Goal: Information Seeking & Learning: Learn about a topic

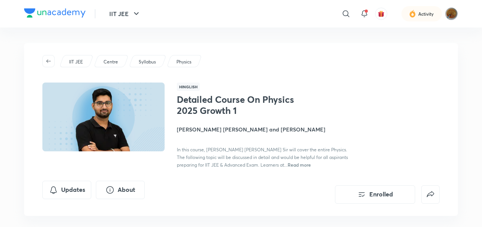
click at [72, 61] on p "IIT JEE" at bounding box center [76, 61] width 14 height 7
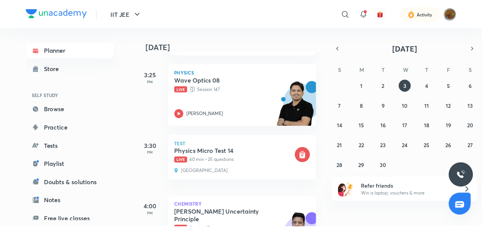
scroll to position [579, 0]
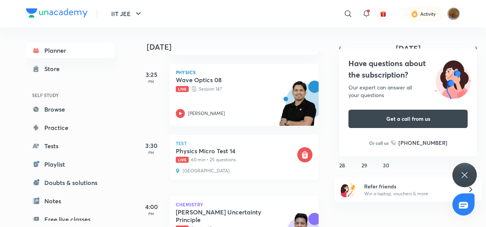
click at [234, 143] on p "Test" at bounding box center [244, 143] width 137 height 5
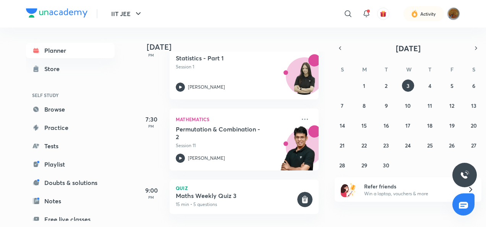
scroll to position [1170, 0]
click at [388, 81] on button "2" at bounding box center [386, 85] width 12 height 12
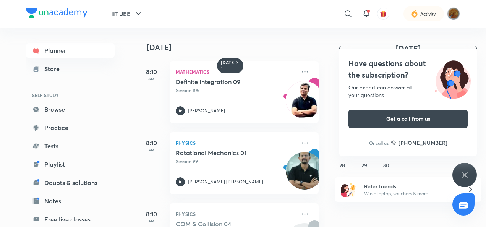
click at [466, 177] on icon at bounding box center [464, 174] width 9 height 9
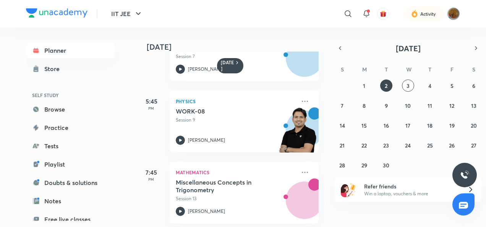
scroll to position [1329, 0]
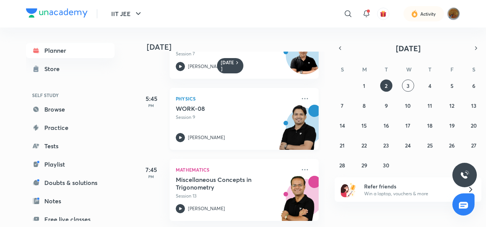
click at [179, 133] on icon at bounding box center [180, 137] width 9 height 9
